Goal: Task Accomplishment & Management: Complete application form

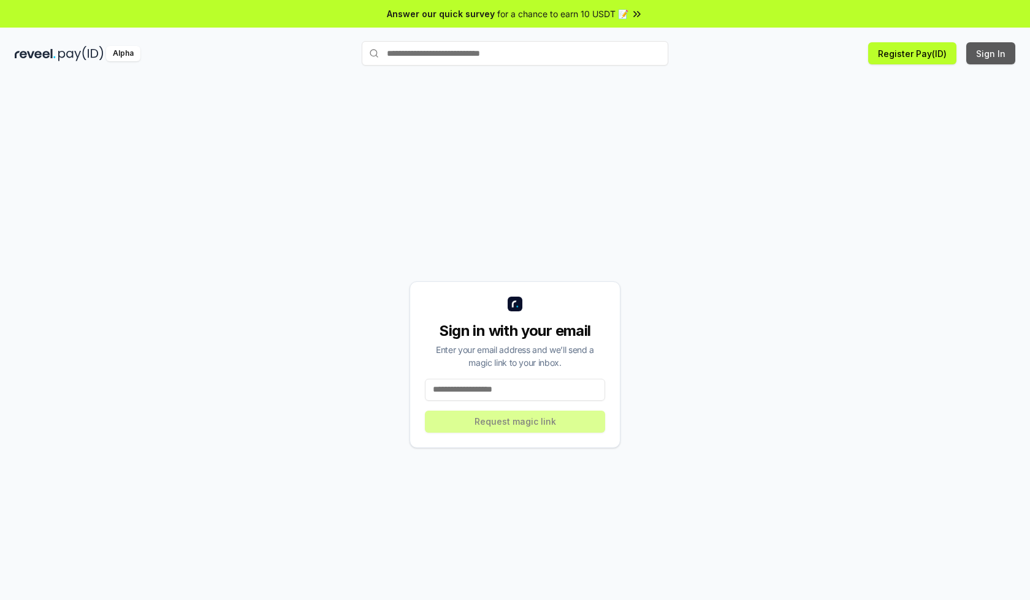
click at [991, 53] on button "Sign In" at bounding box center [990, 53] width 49 height 22
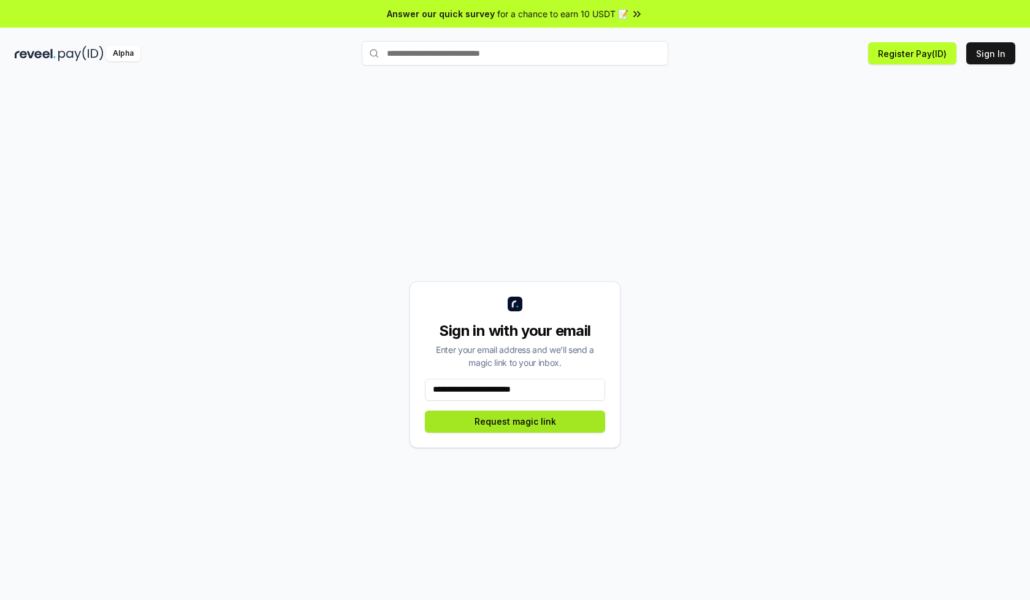
type input "**********"
click at [515, 421] on button "Request magic link" at bounding box center [515, 422] width 180 height 22
